Goal: Book appointment/travel/reservation

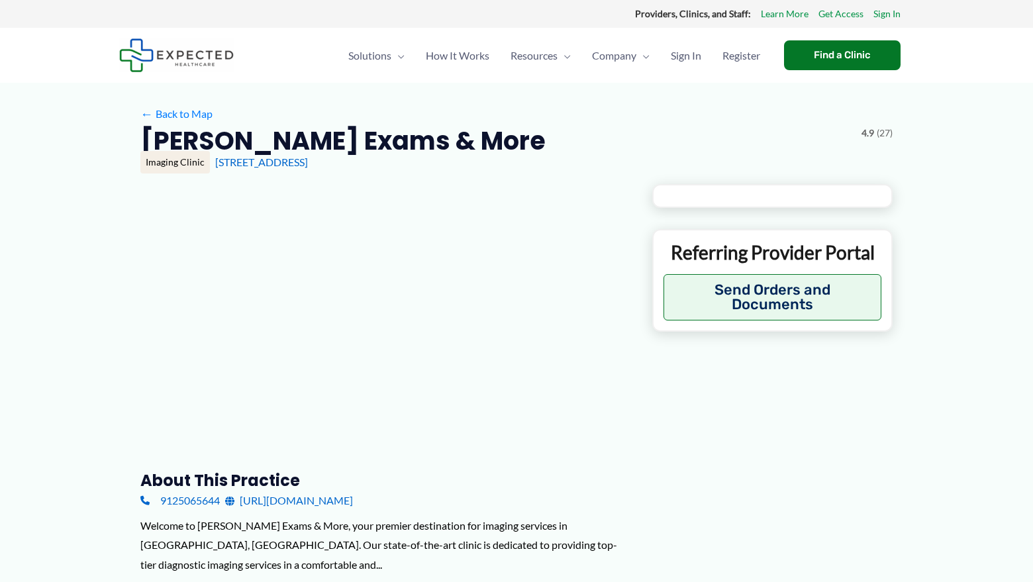
type input "**********"
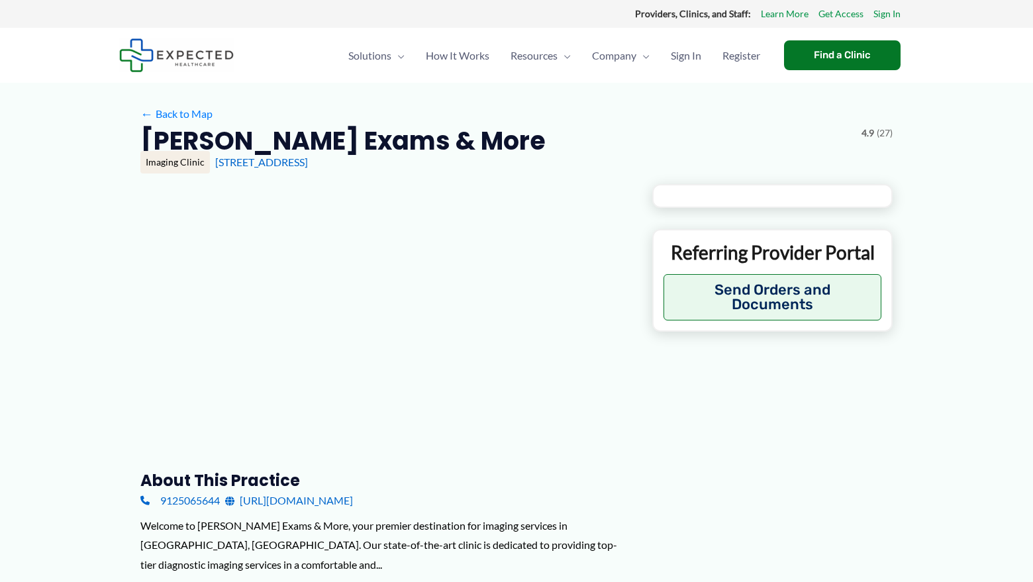
type input "**********"
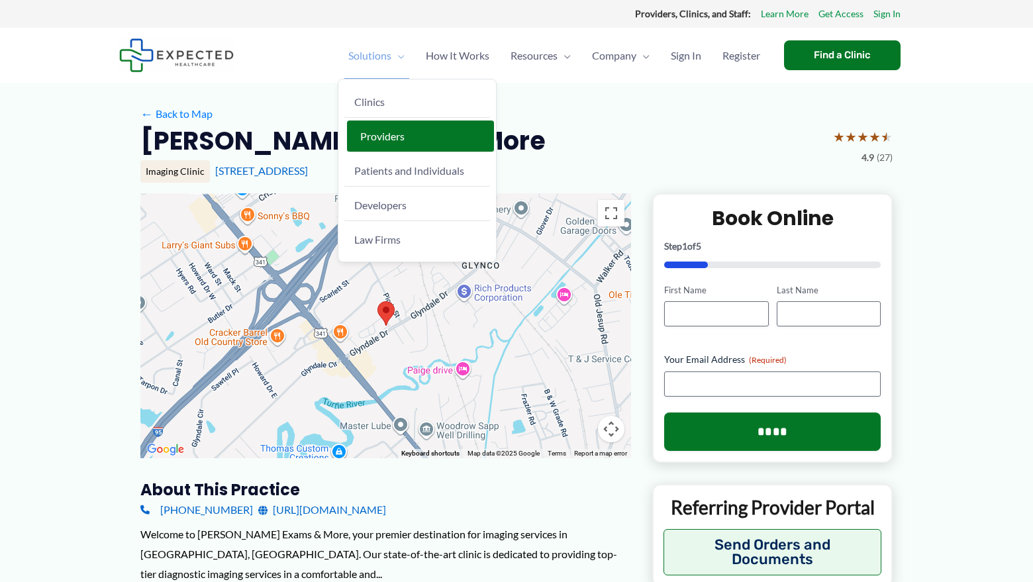
click at [377, 136] on span "Providers" at bounding box center [382, 136] width 44 height 13
